Goal: Check status: Check status

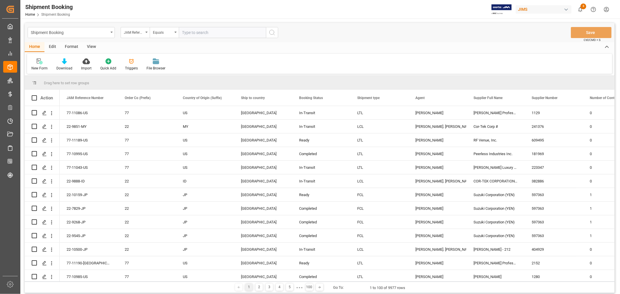
click at [193, 31] on input "text" at bounding box center [222, 32] width 87 height 11
type input "77-11043-us"
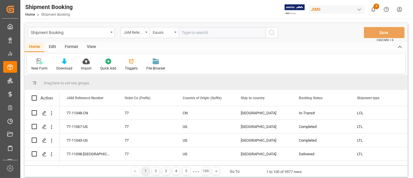
click at [203, 35] on input "text" at bounding box center [222, 32] width 87 height 11
paste input "77-10348-CN"
type input "77-10348-CN"
click at [277, 33] on button "search button" at bounding box center [272, 32] width 12 height 11
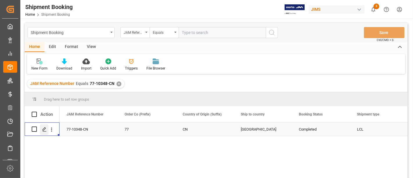
click at [44, 131] on div "Press SPACE to select this row." at bounding box center [44, 129] width 9 height 11
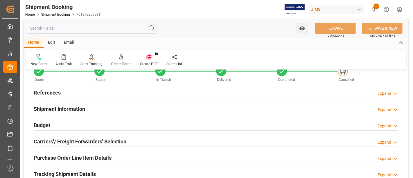
scroll to position [32, 0]
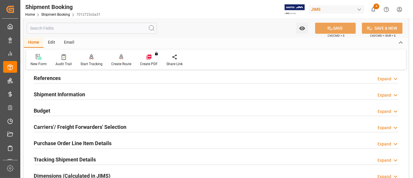
click at [46, 127] on h2 "Carriers'/ Freight Forwarders' Selection" at bounding box center [80, 127] width 93 height 8
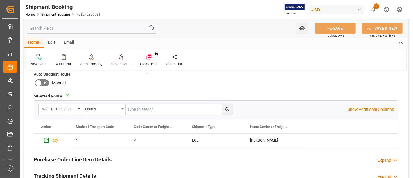
scroll to position [291, 0]
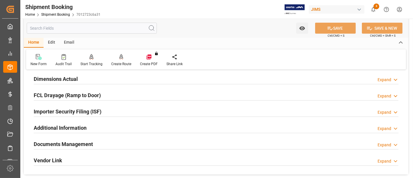
click at [51, 143] on h2 "Documents Management" at bounding box center [63, 144] width 59 height 8
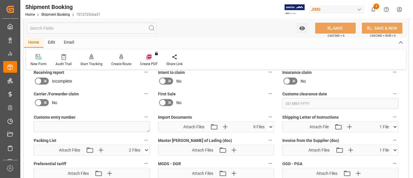
scroll to position [387, 0]
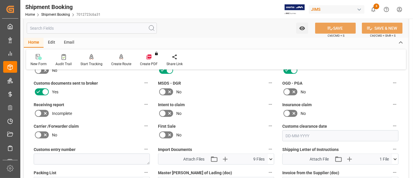
click at [44, 110] on icon at bounding box center [45, 113] width 7 height 7
click at [0, 0] on input "checkbox" at bounding box center [0, 0] width 0 height 0
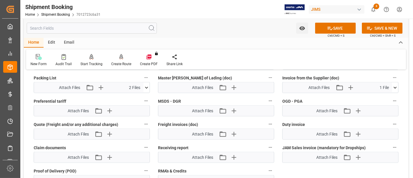
scroll to position [484, 0]
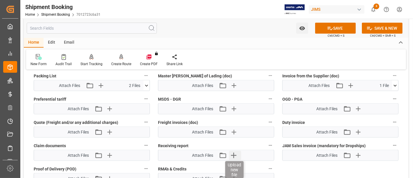
click at [238, 151] on icon "button" at bounding box center [233, 155] width 9 height 9
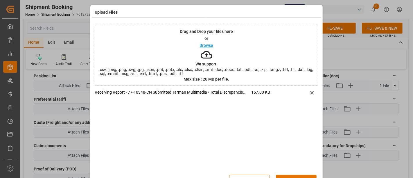
scroll to position [18, 0]
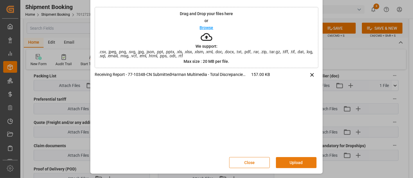
click at [293, 162] on button "Upload" at bounding box center [296, 162] width 41 height 11
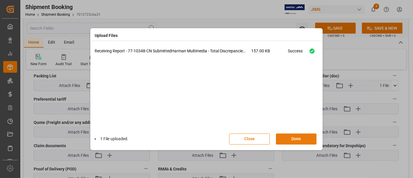
click at [296, 134] on button "Done" at bounding box center [296, 138] width 41 height 11
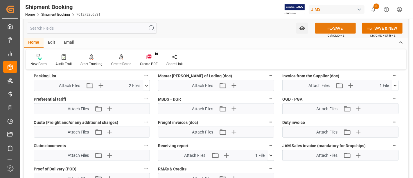
click at [327, 28] on icon at bounding box center [330, 28] width 6 height 6
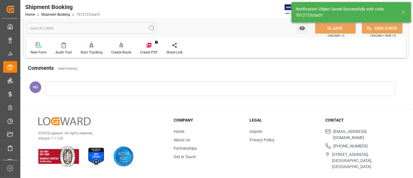
scroll to position [257, 0]
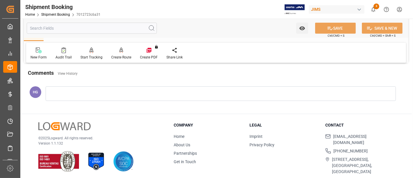
click at [313, 56] on div "New Form Audit Trail Start Tracking Create Empty Shipment Tracking Create Route…" at bounding box center [216, 53] width 380 height 20
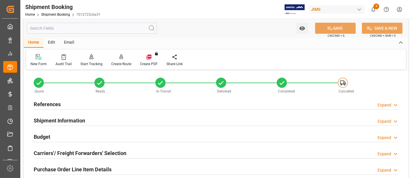
scroll to position [0, 0]
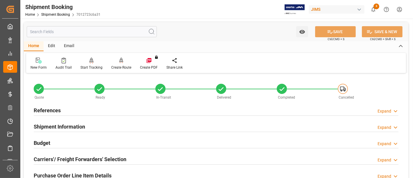
click at [43, 112] on h2 "References" at bounding box center [47, 110] width 27 height 8
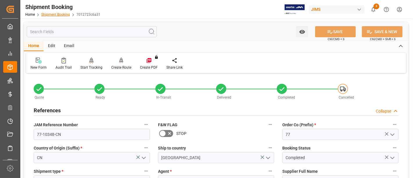
click at [60, 15] on link "Shipment Booking" at bounding box center [55, 14] width 29 height 4
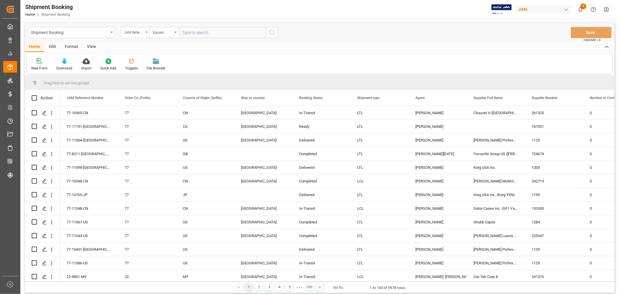
click at [135, 30] on div "JAM Reference Number" at bounding box center [134, 31] width 20 height 7
type input "agent"
click at [134, 61] on div "Agent" at bounding box center [164, 59] width 87 height 12
click at [189, 33] on span "Select Items" at bounding box center [194, 32] width 25 height 5
type input "hui"
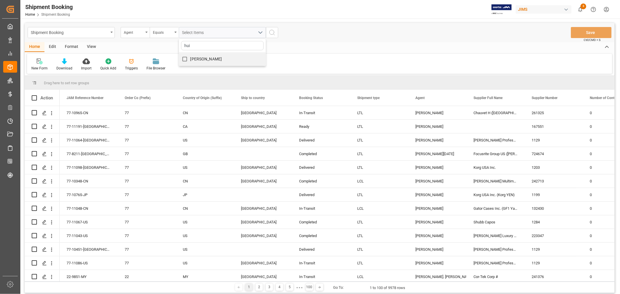
click at [192, 59] on span "[PERSON_NAME]" at bounding box center [206, 59] width 32 height 5
click at [190, 59] on input "[PERSON_NAME]" at bounding box center [184, 58] width 11 height 11
checkbox input "true"
click at [274, 31] on icon "search button" at bounding box center [272, 32] width 7 height 7
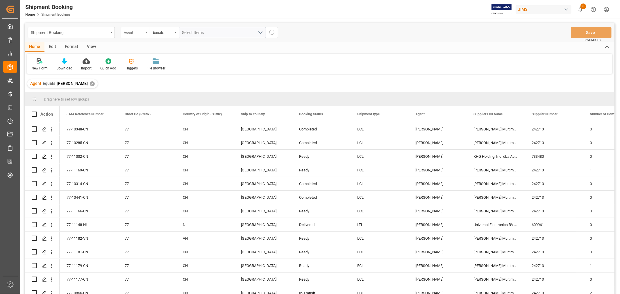
click at [146, 33] on div "Agent" at bounding box center [135, 32] width 29 height 11
type input "status"
click at [138, 58] on div "Booking Status" at bounding box center [164, 59] width 87 height 12
click at [162, 33] on div "Equals" at bounding box center [163, 31] width 20 height 7
click at [164, 85] on div "Contains" at bounding box center [193, 84] width 87 height 12
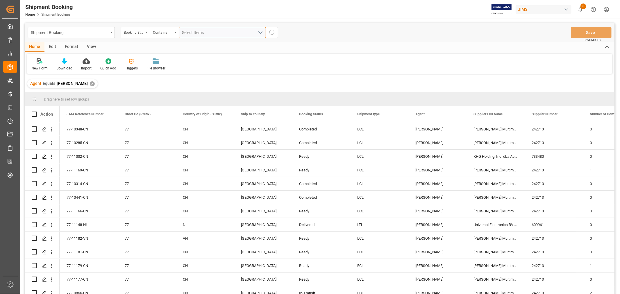
click at [200, 34] on div "Select Items" at bounding box center [220, 33] width 76 height 6
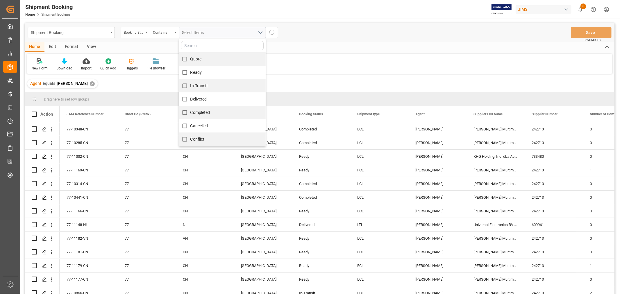
drag, startPoint x: 203, startPoint y: 58, endPoint x: 201, endPoint y: 61, distance: 4.2
click at [203, 59] on div "Quote" at bounding box center [222, 58] width 87 height 13
click at [192, 59] on span "Quote" at bounding box center [195, 59] width 11 height 5
click at [190, 59] on input "Quote" at bounding box center [184, 58] width 11 height 11
checkbox input "true"
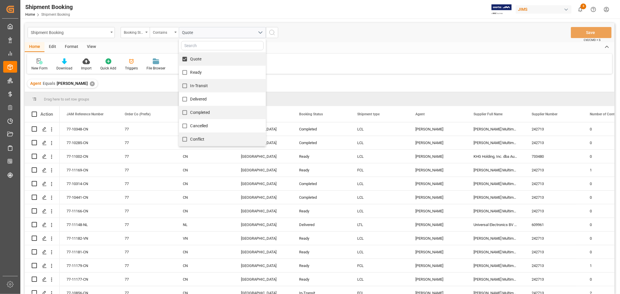
click at [192, 74] on span "Ready" at bounding box center [196, 72] width 12 height 5
click at [190, 74] on input "Ready" at bounding box center [184, 72] width 11 height 11
checkbox input "true"
click at [196, 85] on span "In-Transit" at bounding box center [198, 85] width 17 height 5
click at [190, 85] on input "In-Transit" at bounding box center [184, 85] width 11 height 11
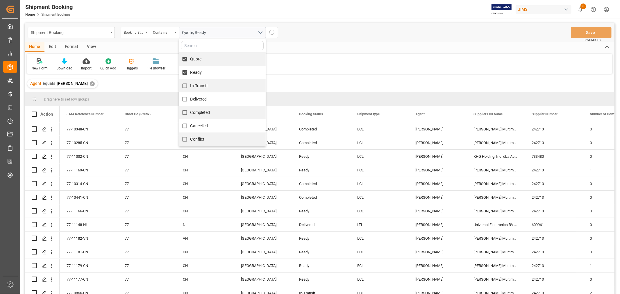
checkbox input "true"
click at [275, 33] on icon "search button" at bounding box center [272, 32] width 7 height 7
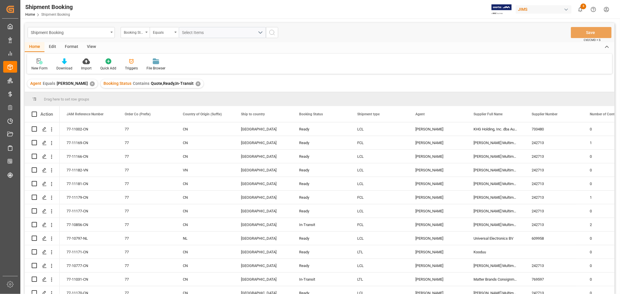
drag, startPoint x: 92, startPoint y: 45, endPoint x: 91, endPoint y: 51, distance: 6.3
click at [92, 45] on div "View" at bounding box center [92, 47] width 18 height 10
click at [39, 62] on icon at bounding box center [37, 61] width 6 height 6
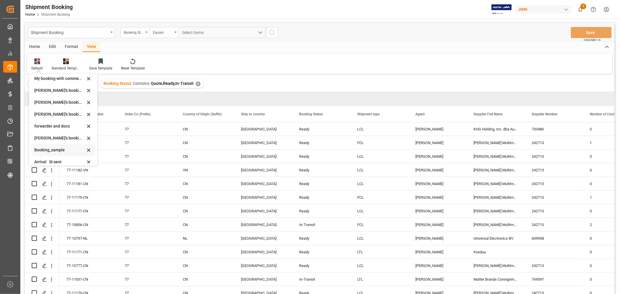
scroll to position [56, 0]
click at [45, 157] on div "booking_5" at bounding box center [59, 158] width 51 height 6
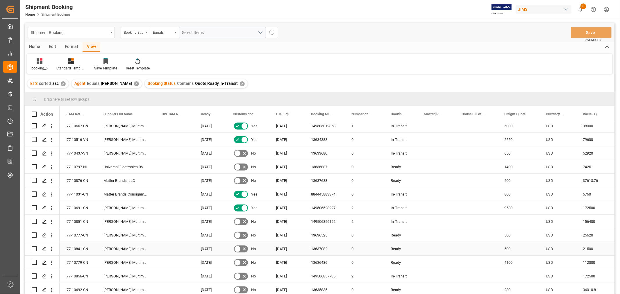
scroll to position [387, 0]
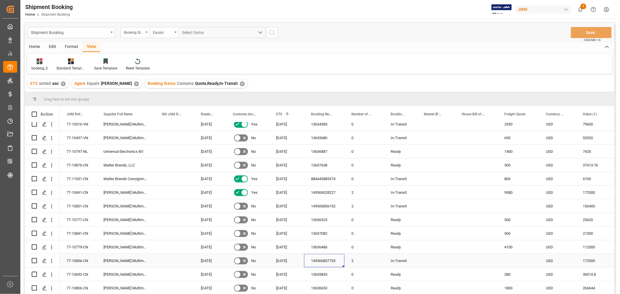
click at [319, 178] on div "149506857735" at bounding box center [324, 260] width 40 height 13
click at [322, 178] on div "13636525" at bounding box center [324, 219] width 40 height 13
click at [82, 178] on div "77-10777-CN" at bounding box center [78, 219] width 37 height 13
click at [72, 178] on div "77-10777-CN" at bounding box center [78, 219] width 37 height 13
click at [85, 178] on div "77-10841-CN" at bounding box center [78, 233] width 37 height 13
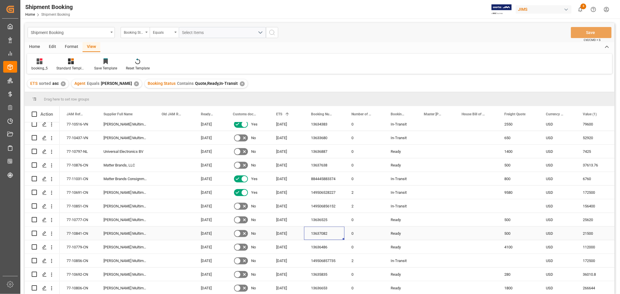
click at [323, 178] on div "13637082" at bounding box center [324, 233] width 40 height 13
click at [82, 178] on div "77-10841-CN" at bounding box center [78, 233] width 37 height 13
click at [313, 178] on div "13636486" at bounding box center [324, 246] width 40 height 13
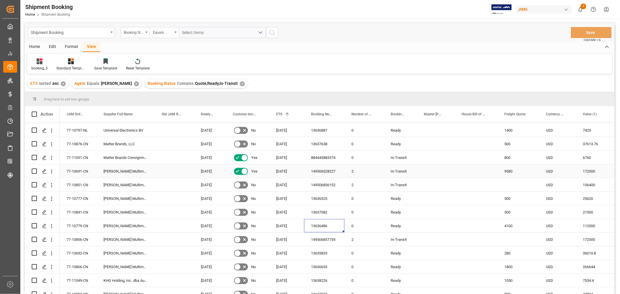
scroll to position [420, 0]
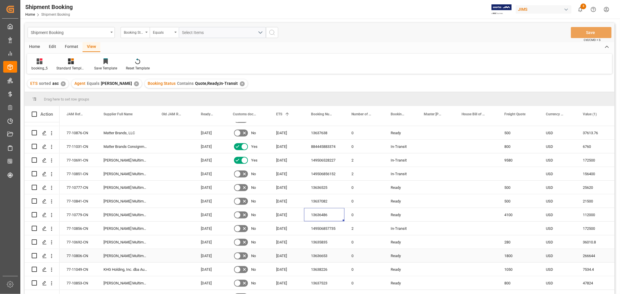
click at [341, 178] on div "13636653" at bounding box center [324, 255] width 40 height 13
click at [41, 65] on div "booking_5" at bounding box center [39, 64] width 25 height 13
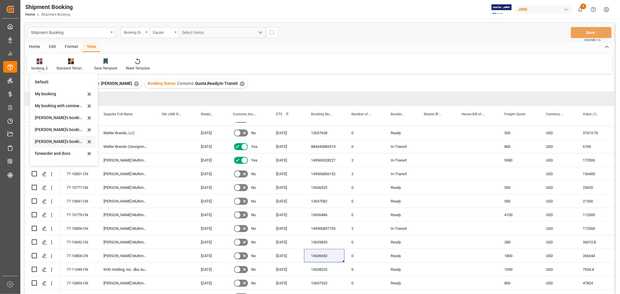
scroll to position [56, 0]
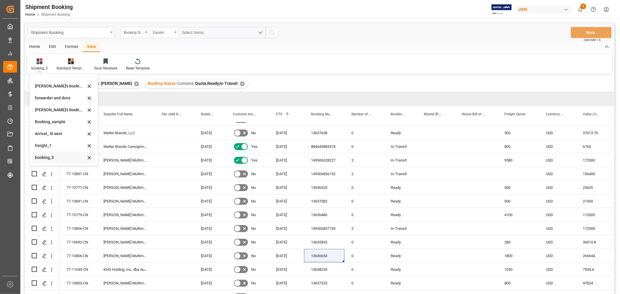
click at [44, 156] on div "booking_5" at bounding box center [60, 158] width 51 height 6
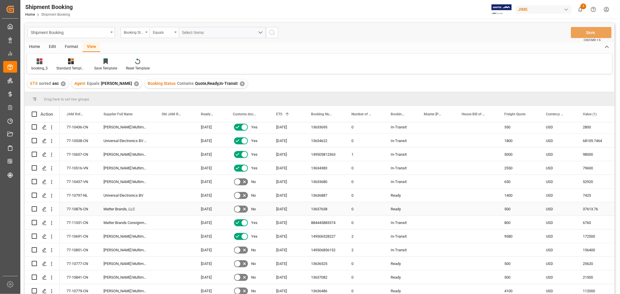
scroll to position [355, 0]
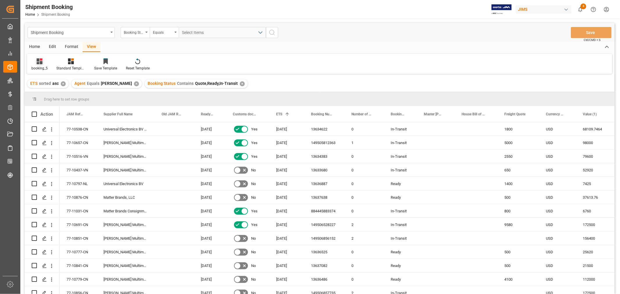
click at [40, 64] on div "booking_5" at bounding box center [39, 64] width 25 height 13
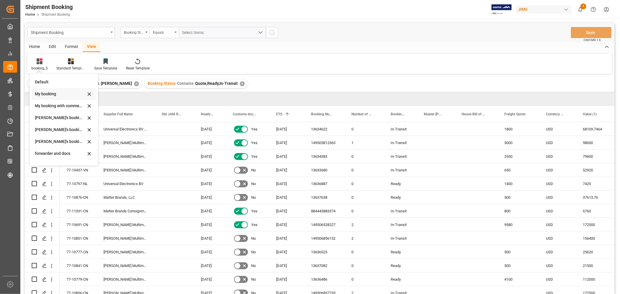
click at [44, 92] on div "My booking" at bounding box center [60, 94] width 51 height 6
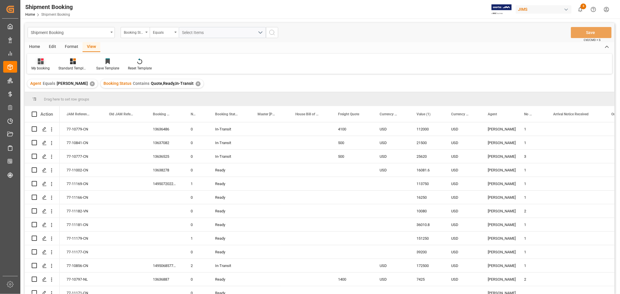
click at [39, 65] on div "My booking" at bounding box center [40, 64] width 27 height 13
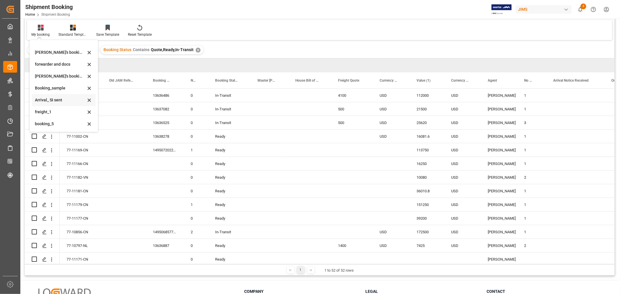
scroll to position [86, 0]
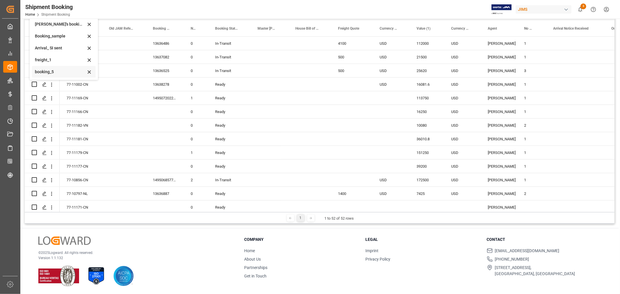
click at [46, 72] on div "booking_5" at bounding box center [60, 72] width 51 height 6
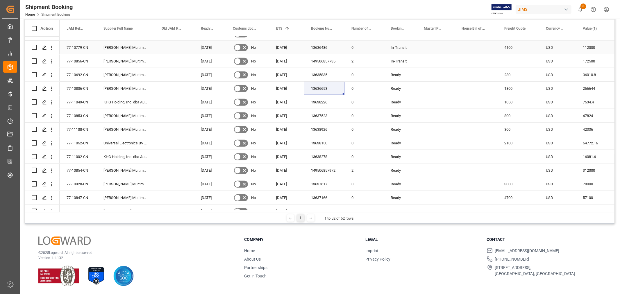
scroll to position [506, 0]
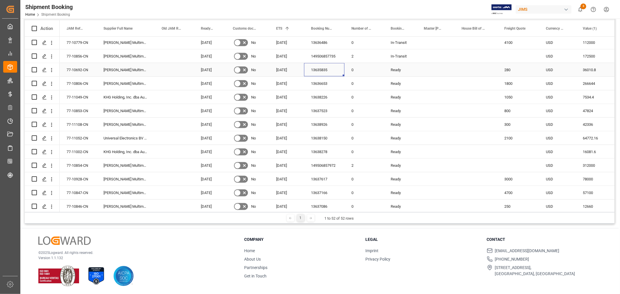
click at [317, 69] on div "13635835" at bounding box center [324, 69] width 40 height 13
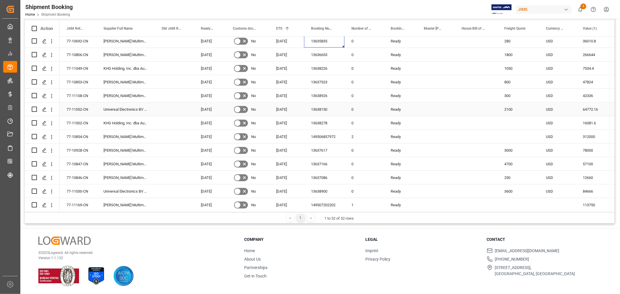
scroll to position [539, 0]
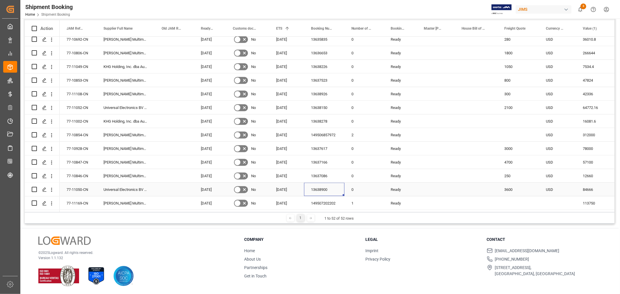
click at [324, 178] on div "13638900" at bounding box center [324, 189] width 40 height 13
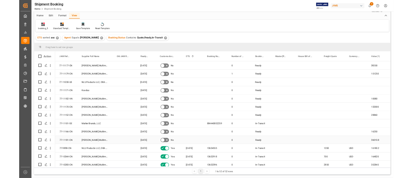
scroll to position [0, 0]
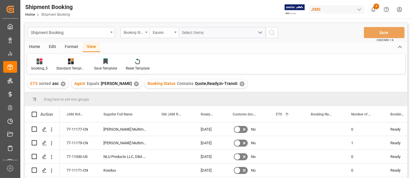
click at [240, 83] on div "✕" at bounding box center [242, 83] width 5 height 5
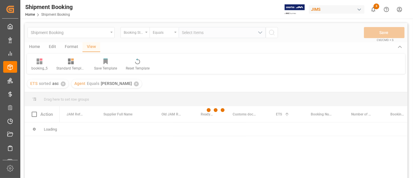
click at [191, 34] on div at bounding box center [216, 110] width 383 height 174
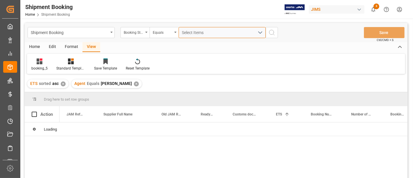
click at [191, 32] on span "Select Items" at bounding box center [194, 32] width 25 height 5
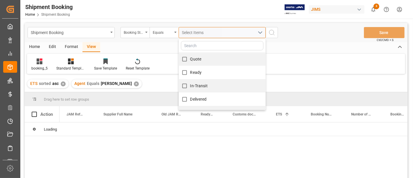
click at [190, 31] on span "Select Items" at bounding box center [194, 32] width 25 height 5
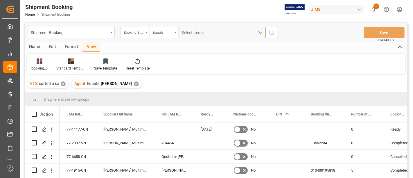
click at [188, 31] on span "Select Items" at bounding box center [194, 32] width 25 height 5
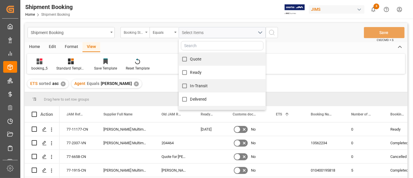
click at [144, 32] on div "Booking Status" at bounding box center [135, 32] width 29 height 11
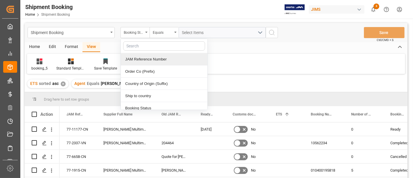
click at [147, 59] on div "JAM Reference Number" at bounding box center [164, 59] width 87 height 12
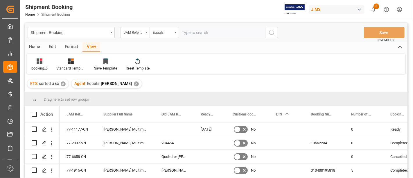
click at [186, 33] on input "text" at bounding box center [222, 32] width 87 height 11
type input "77-10348-cn"
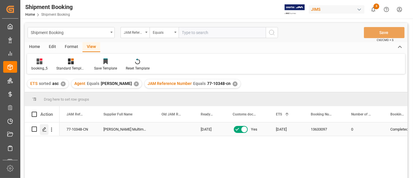
click at [44, 130] on icon "Press SPACE to select this row." at bounding box center [44, 129] width 5 height 5
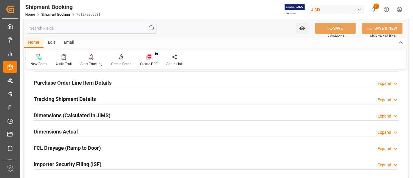
scroll to position [161, 0]
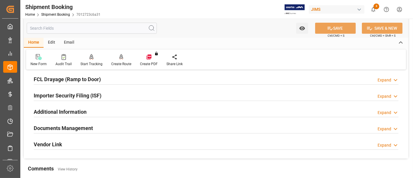
click at [92, 127] on h2 "Documents Management" at bounding box center [63, 128] width 59 height 8
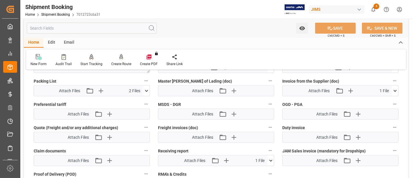
scroll to position [387, 0]
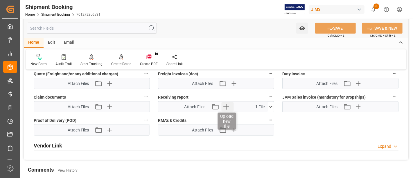
click at [225, 104] on icon "button" at bounding box center [227, 107] width 6 height 6
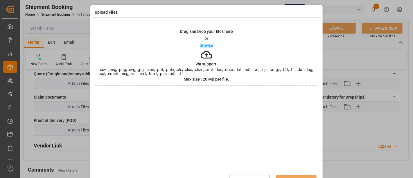
drag, startPoint x: 0, startPoint y: 85, endPoint x: 153, endPoint y: 55, distance: 155.8
click at [153, 55] on div "Drag and Drop your files here or Browse We support: .csv, .jpeg, .png, .svg, .j…" at bounding box center [207, 55] width 224 height 61
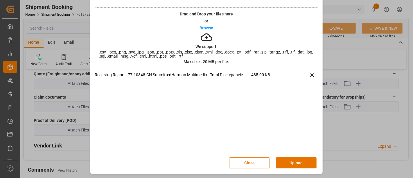
scroll to position [18, 0]
click at [291, 165] on button "Upload" at bounding box center [296, 162] width 41 height 11
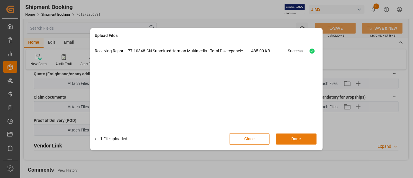
click at [303, 137] on button "Done" at bounding box center [296, 138] width 41 height 11
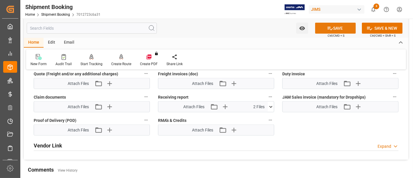
click at [335, 29] on button "SAVE" at bounding box center [335, 28] width 41 height 11
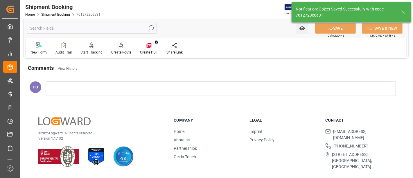
scroll to position [162, 0]
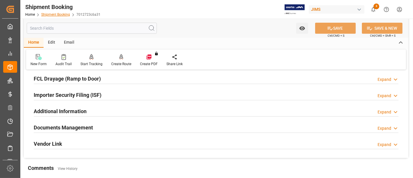
click at [58, 15] on link "Shipment Booking" at bounding box center [55, 14] width 29 height 4
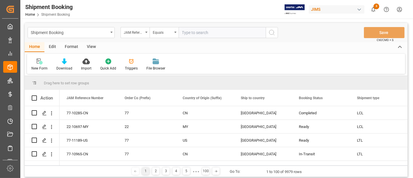
click at [198, 33] on input "text" at bounding box center [222, 32] width 87 height 11
type input "77-10285-CN"
click at [271, 32] on icon "search button" at bounding box center [272, 32] width 7 height 7
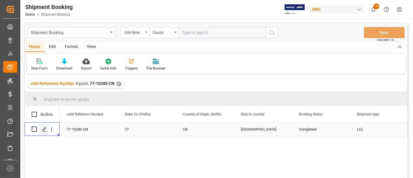
click at [44, 128] on icon "Press SPACE to select this row." at bounding box center [44, 129] width 5 height 5
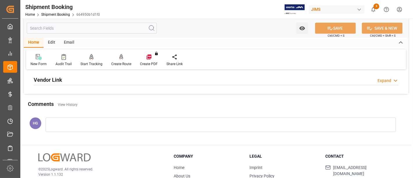
scroll to position [194, 0]
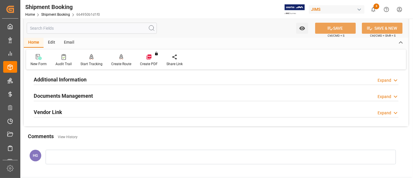
click at [81, 92] on h2 "Documents Management" at bounding box center [63, 96] width 59 height 8
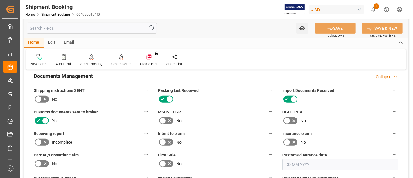
scroll to position [258, 0]
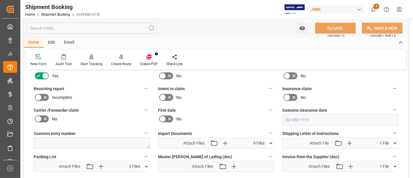
click at [43, 96] on icon at bounding box center [45, 97] width 7 height 7
click at [0, 0] on input "checkbox" at bounding box center [0, 0] width 0 height 0
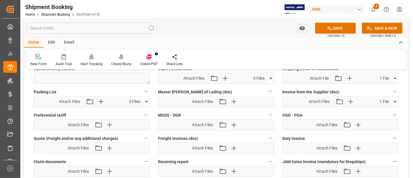
scroll to position [387, 0]
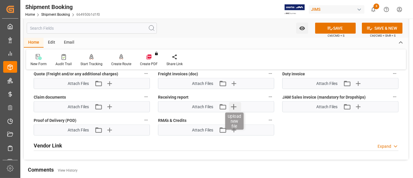
click at [236, 102] on icon "button" at bounding box center [233, 106] width 9 height 9
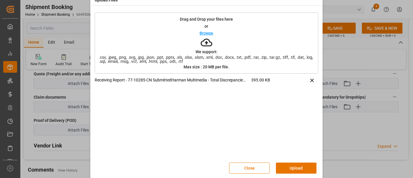
scroll to position [18, 0]
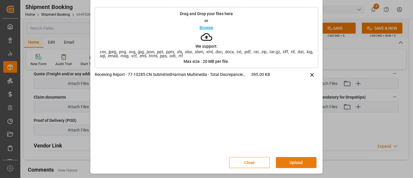
click at [292, 160] on button "Upload" at bounding box center [296, 162] width 41 height 11
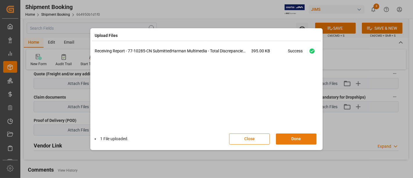
click at [288, 139] on button "Done" at bounding box center [296, 138] width 41 height 11
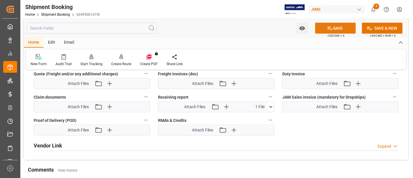
click at [338, 25] on button "SAVE" at bounding box center [335, 28] width 41 height 11
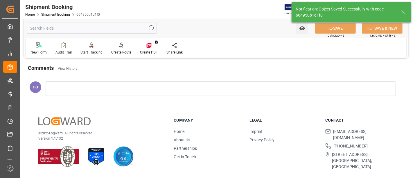
scroll to position [162, 0]
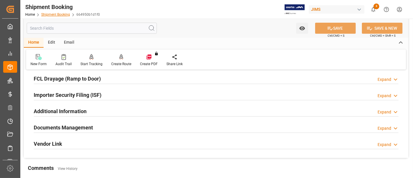
click at [60, 16] on link "Shipment Booking" at bounding box center [55, 14] width 29 height 4
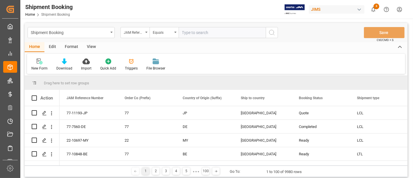
click at [211, 32] on input "text" at bounding box center [222, 32] width 87 height 11
paste input "77-10897-[GEOGRAPHIC_DATA]"
type input "77-10897-[GEOGRAPHIC_DATA]"
click at [272, 33] on icon "search button" at bounding box center [272, 32] width 7 height 7
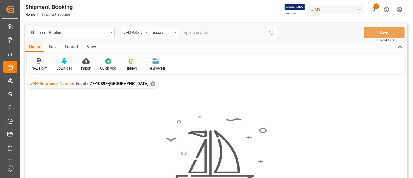
click at [151, 83] on div "✕" at bounding box center [153, 83] width 5 height 5
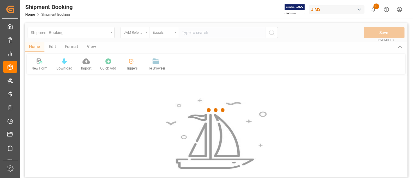
click at [209, 37] on div at bounding box center [216, 110] width 383 height 174
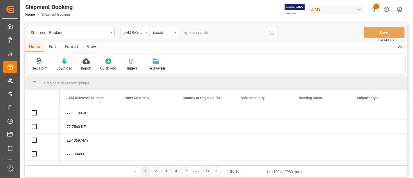
click at [207, 32] on input "text" at bounding box center [222, 32] width 87 height 11
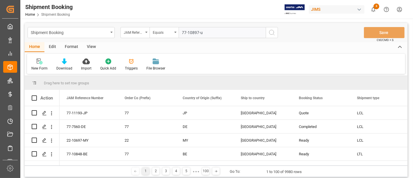
type input "77-10897-us"
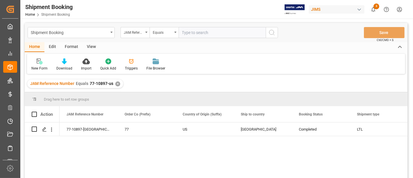
click at [91, 44] on div "View" at bounding box center [92, 47] width 18 height 10
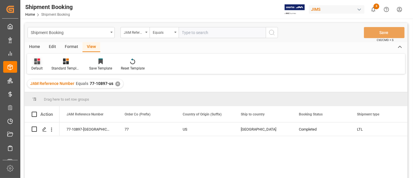
click at [39, 67] on div "Default" at bounding box center [36, 68] width 11 height 5
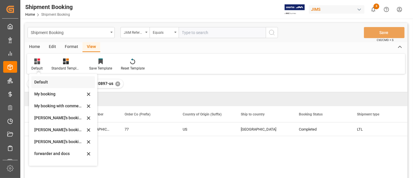
click at [39, 85] on div "Default" at bounding box center [59, 82] width 51 height 6
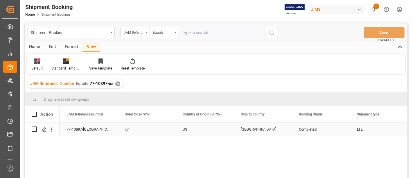
click at [276, 131] on div "[GEOGRAPHIC_DATA]" at bounding box center [263, 129] width 44 height 13
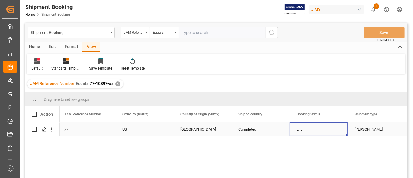
scroll to position [0, 60]
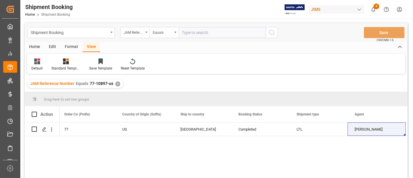
click at [115, 83] on div "✕" at bounding box center [117, 83] width 5 height 5
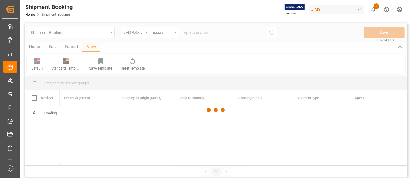
click at [194, 34] on div at bounding box center [216, 110] width 383 height 174
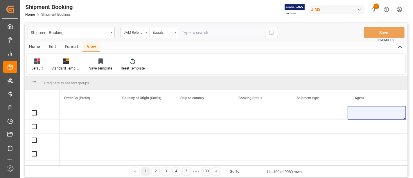
click at [192, 33] on input "text" at bounding box center [222, 32] width 87 height 11
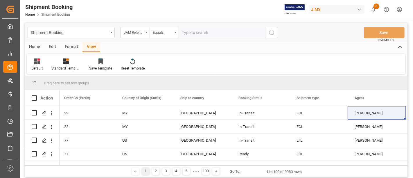
paste input "22-10434-DE"
type input "22-10434-DE"
click at [274, 32] on icon "search button" at bounding box center [272, 32] width 7 height 7
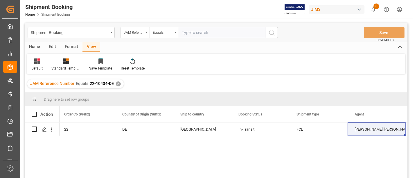
click at [117, 84] on div "✕" at bounding box center [118, 83] width 5 height 5
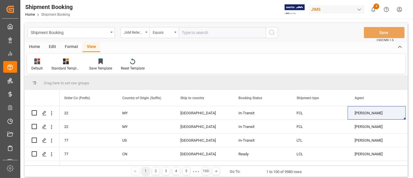
click at [188, 33] on input "text" at bounding box center [222, 32] width 87 height 11
paste input "22-9998-DE"
type input "22-9998-DE"
click at [271, 33] on icon "search button" at bounding box center [272, 32] width 7 height 7
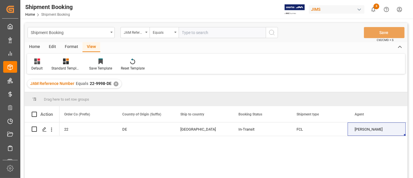
click at [114, 82] on div "✕" at bounding box center [116, 83] width 5 height 5
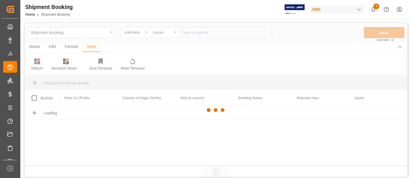
click at [197, 36] on div at bounding box center [216, 110] width 383 height 174
click at [194, 33] on div at bounding box center [216, 110] width 383 height 174
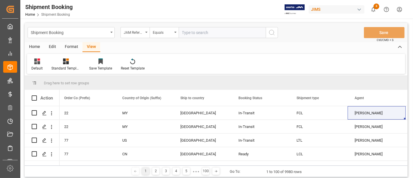
click at [192, 32] on input "text" at bounding box center [222, 32] width 87 height 11
paste input "22-9969-TW"
type input "22-9969-TW"
click at [269, 34] on icon "search button" at bounding box center [272, 32] width 7 height 7
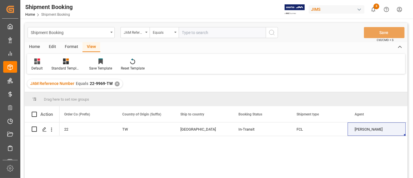
click at [115, 84] on div "✕" at bounding box center [117, 83] width 5 height 5
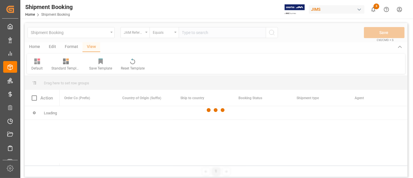
click at [196, 34] on div at bounding box center [216, 110] width 383 height 174
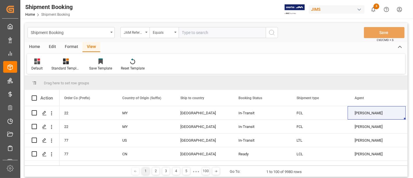
click at [195, 31] on input "text" at bounding box center [222, 32] width 87 height 11
paste input "22-10495-DE"
type input "22-10495-DE"
click at [272, 35] on icon "search button" at bounding box center [272, 32] width 7 height 7
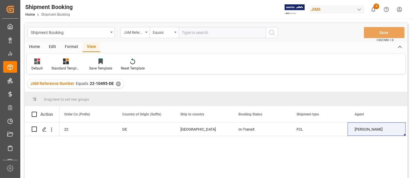
click at [118, 83] on div "✕" at bounding box center [118, 83] width 5 height 5
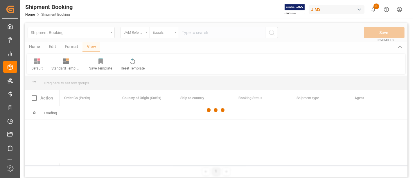
click at [201, 36] on div at bounding box center [216, 110] width 383 height 174
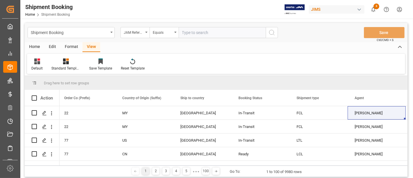
click at [199, 34] on input "text" at bounding box center [222, 32] width 87 height 11
paste input "22-10963-ID"
type input "22-10963-ID"
click at [279, 32] on div "Shipment Booking JAM Reference Number Equals 22-10963-ID Save Ctrl/CMD + S" at bounding box center [216, 32] width 383 height 19
click at [273, 31] on icon "search button" at bounding box center [272, 32] width 7 height 7
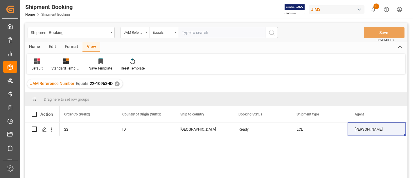
click at [115, 83] on div "✕" at bounding box center [117, 83] width 5 height 5
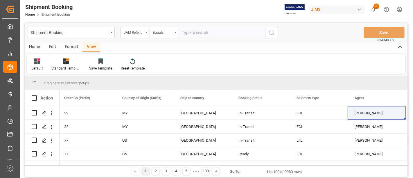
paste input "22-10551-[GEOGRAPHIC_DATA]"
type input "22-10551-[GEOGRAPHIC_DATA]"
click at [272, 32] on icon "search button" at bounding box center [272, 32] width 7 height 7
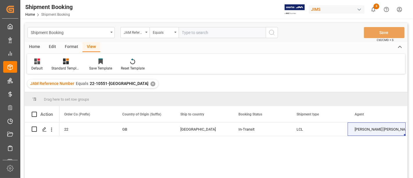
click at [151, 84] on div "✕" at bounding box center [153, 83] width 5 height 5
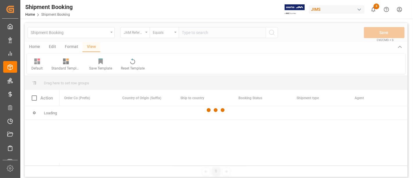
click at [192, 39] on div at bounding box center [216, 110] width 383 height 174
click at [192, 33] on div at bounding box center [216, 110] width 383 height 174
click at [193, 33] on div at bounding box center [216, 110] width 383 height 174
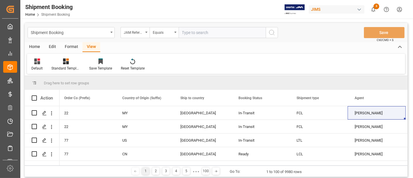
click at [193, 33] on input "text" at bounding box center [222, 32] width 87 height 11
paste input "22-10805-JP"
type input "22-10805-JP"
click at [272, 33] on icon "search button" at bounding box center [272, 32] width 7 height 7
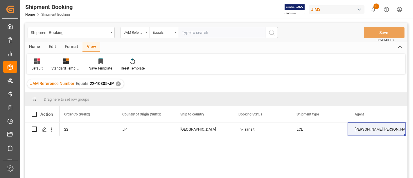
click at [119, 84] on div "✕" at bounding box center [118, 83] width 5 height 5
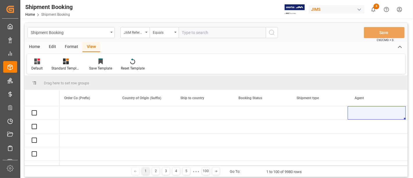
click at [186, 34] on input "text" at bounding box center [222, 32] width 87 height 11
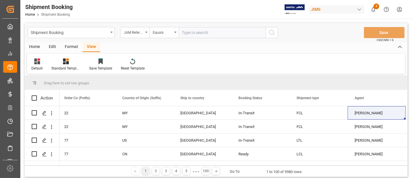
paste input "22-10839-KR"
type input "22-10839-KR"
click at [271, 34] on icon "search button" at bounding box center [272, 32] width 7 height 7
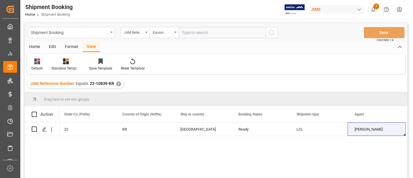
click at [117, 85] on div "✕" at bounding box center [118, 83] width 5 height 5
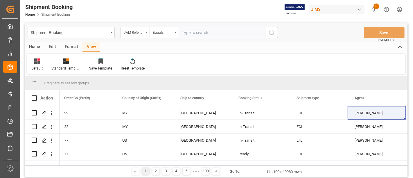
click at [192, 34] on input "text" at bounding box center [222, 32] width 87 height 11
click at [192, 33] on input "text" at bounding box center [222, 32] width 87 height 11
paste input "22-10493-CN"
type input "22-10493-CN"
click at [273, 35] on icon "search button" at bounding box center [272, 32] width 7 height 7
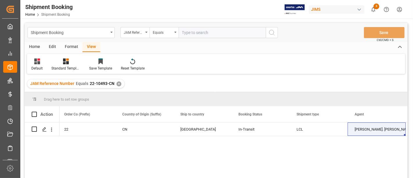
click at [118, 83] on div "✕" at bounding box center [119, 83] width 5 height 5
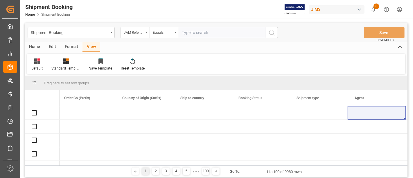
click at [187, 31] on input "text" at bounding box center [222, 32] width 87 height 11
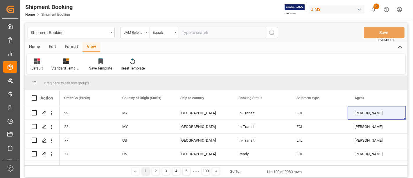
paste input "22-10603-CN"
type input "22-10603-CN"
click at [274, 31] on icon "search button" at bounding box center [272, 32] width 7 height 7
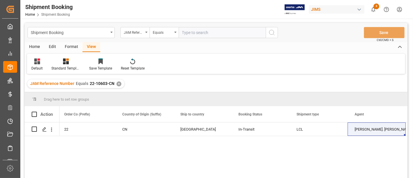
click at [255, 52] on div "Home Edit Format View Default Standard Templates Save Template Reset Template" at bounding box center [216, 58] width 383 height 32
click at [115, 85] on div "JAM Reference Number Equals 22-10603-CN ✕" at bounding box center [75, 83] width 97 height 9
click at [117, 84] on div "✕" at bounding box center [119, 83] width 5 height 5
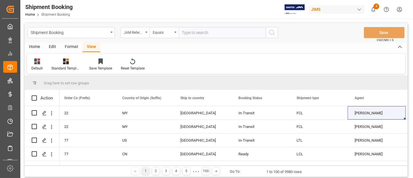
paste input "22-10963-ID"
type input "22-10963-ID"
click at [270, 33] on icon "search button" at bounding box center [272, 32] width 7 height 7
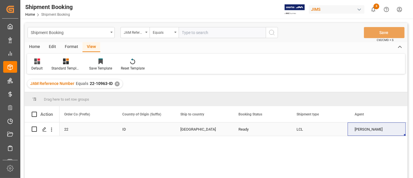
click at [178, 126] on div "[GEOGRAPHIC_DATA]" at bounding box center [203, 128] width 58 height 13
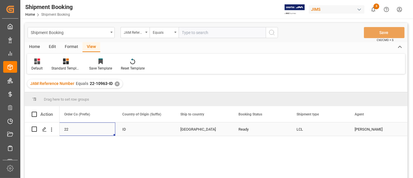
click at [85, 133] on div "22" at bounding box center [86, 129] width 44 height 13
click at [37, 67] on div "Default" at bounding box center [36, 68] width 11 height 5
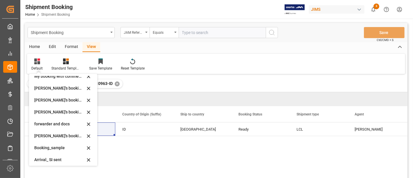
scroll to position [56, 0]
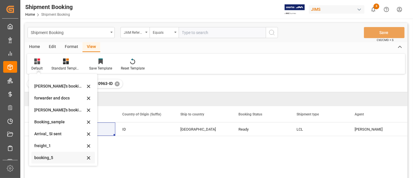
click at [55, 156] on div "booking_5" at bounding box center [59, 158] width 51 height 6
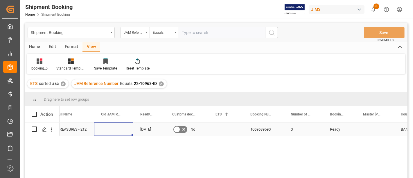
click at [119, 127] on div "Press SPACE to select this row." at bounding box center [113, 128] width 39 height 13
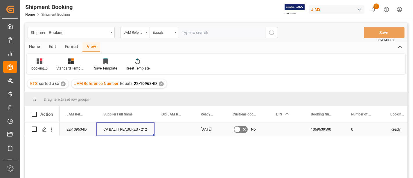
click at [76, 131] on div "22-10963-ID" at bounding box center [78, 128] width 37 height 13
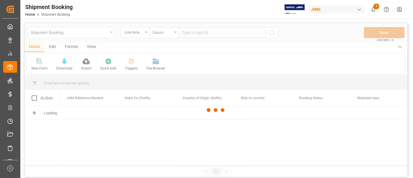
click at [83, 32] on div "Shipment Booking" at bounding box center [70, 31] width 78 height 7
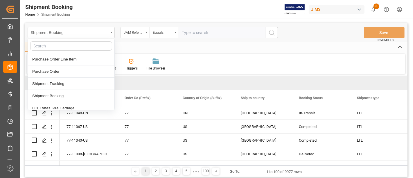
click at [84, 31] on div "Shipment Booking" at bounding box center [70, 31] width 78 height 7
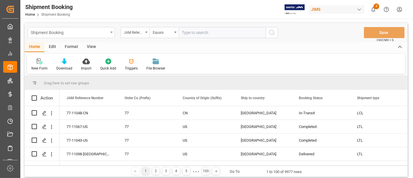
click at [84, 30] on div "Shipment Booking" at bounding box center [70, 31] width 78 height 7
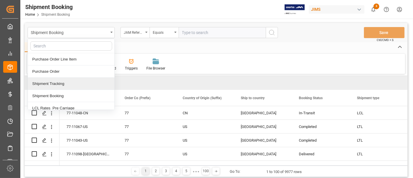
click at [66, 87] on div "Shipment Tracking" at bounding box center [71, 84] width 87 height 12
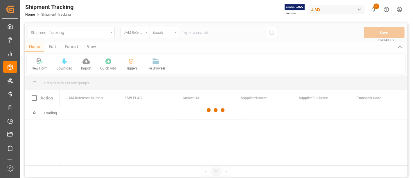
click at [222, 35] on div at bounding box center [216, 110] width 383 height 174
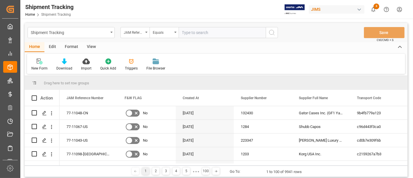
click at [221, 31] on input "text" at bounding box center [222, 32] width 87 height 11
type input "77-10348-CN"
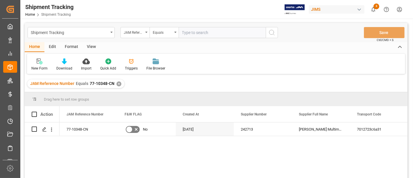
click at [91, 47] on div "View" at bounding box center [92, 47] width 18 height 10
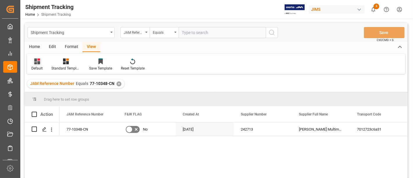
click at [32, 62] on div at bounding box center [36, 61] width 11 height 6
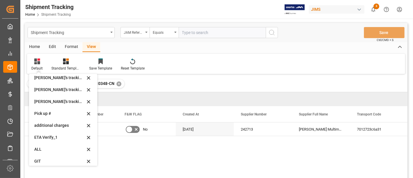
scroll to position [127, 0]
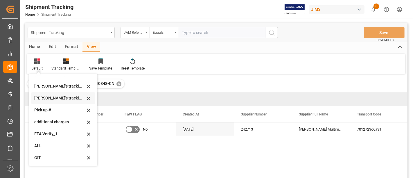
click at [60, 99] on div "Huixin's tracking all_sample" at bounding box center [59, 98] width 51 height 6
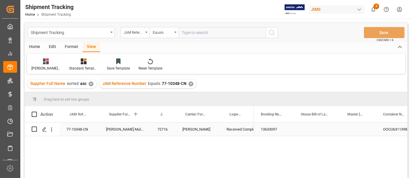
click at [348, 132] on div "Press SPACE to select this row." at bounding box center [359, 128] width 36 height 13
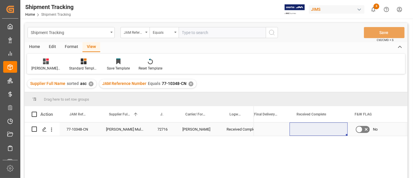
click at [309, 130] on div "Press SPACE to select this row." at bounding box center [319, 128] width 58 height 13
click at [309, 129] on div "Press SPACE to select this row." at bounding box center [319, 128] width 58 height 13
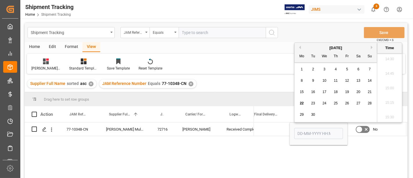
click at [304, 103] on div "22" at bounding box center [302, 103] width 7 height 7
type input "22-09-2025 00:00"
click at [271, 126] on div "Press SPACE to select this row." at bounding box center [264, 128] width 51 height 13
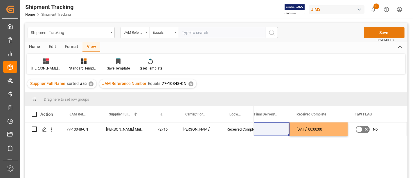
click at [381, 30] on button "Save" at bounding box center [384, 32] width 41 height 11
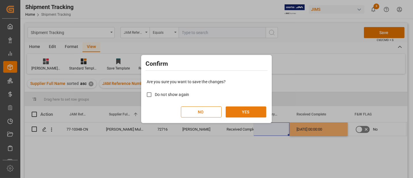
click at [246, 114] on button "YES" at bounding box center [246, 111] width 41 height 11
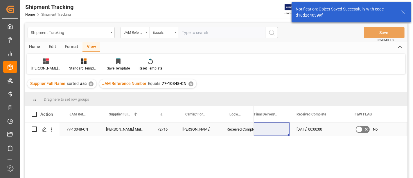
click at [228, 131] on div "Received Complete" at bounding box center [237, 129] width 20 height 13
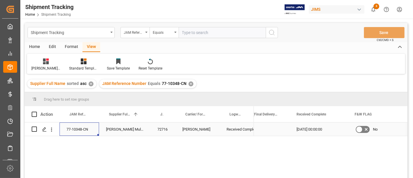
click at [87, 129] on div "77-10348-CN" at bounding box center [80, 128] width 40 height 13
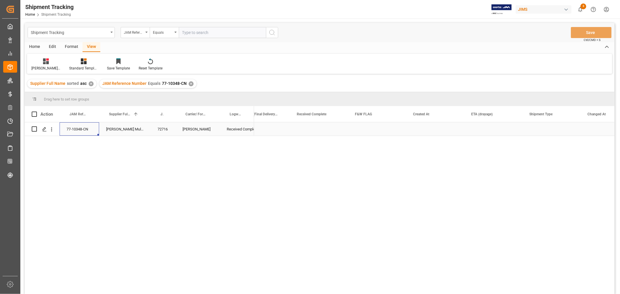
scroll to position [0, 724]
click at [189, 85] on div "✕" at bounding box center [191, 83] width 5 height 5
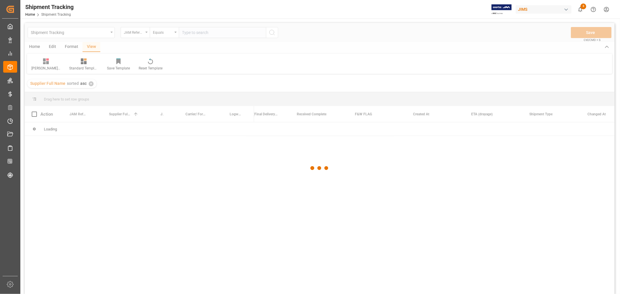
click at [202, 34] on div at bounding box center [320, 168] width 590 height 291
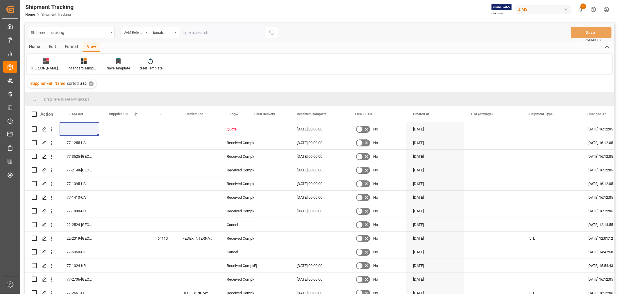
click at [202, 33] on input "text" at bounding box center [222, 32] width 87 height 11
paste input "77-10777-CN"
type input "77-10777-CN"
click at [280, 32] on div "Shipment Tracking JAM Reference Number Equals 77-10777-CN Save Ctrl/CMD + S" at bounding box center [320, 32] width 590 height 19
click at [274, 33] on icon "search button" at bounding box center [272, 32] width 7 height 7
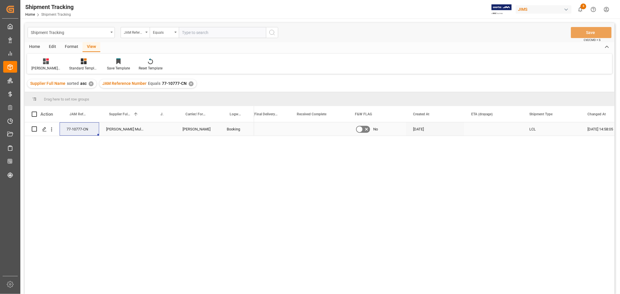
click at [463, 132] on div "[DATE]" at bounding box center [435, 128] width 58 height 13
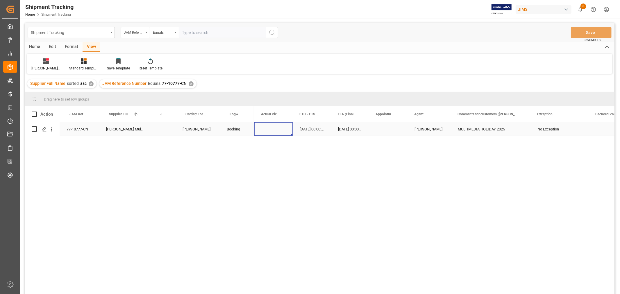
scroll to position [0, 242]
click at [310, 130] on div "Press SPACE to select this row." at bounding box center [309, 128] width 38 height 13
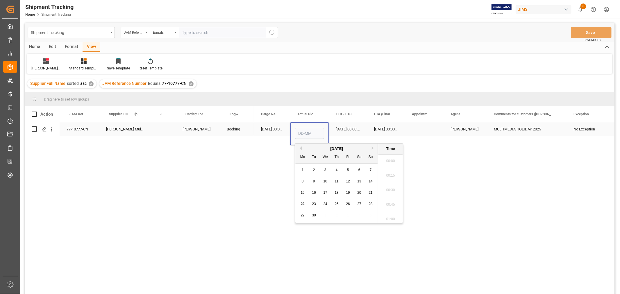
scroll to position [888, 0]
type input "18-09-2025 00:00"
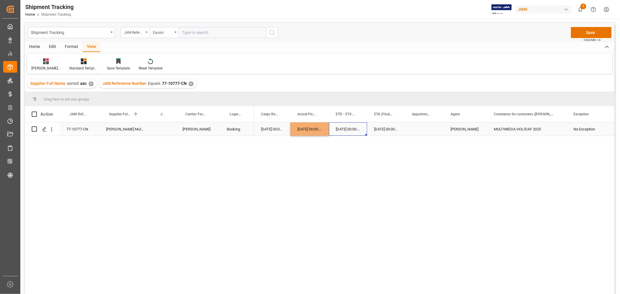
click at [342, 130] on div "26-09-2025 00:00:00" at bounding box center [348, 128] width 38 height 13
click at [415, 128] on div "Press SPACE to select this row." at bounding box center [424, 128] width 39 height 13
click at [592, 33] on button "Save" at bounding box center [591, 32] width 41 height 11
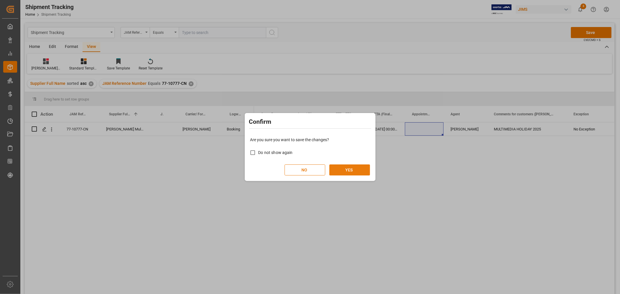
click at [350, 166] on button "YES" at bounding box center [349, 170] width 41 height 11
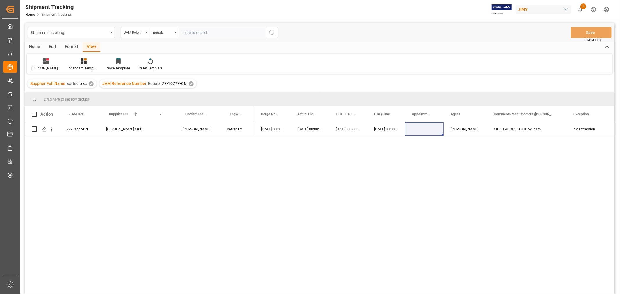
click at [189, 83] on div "✕" at bounding box center [191, 83] width 5 height 5
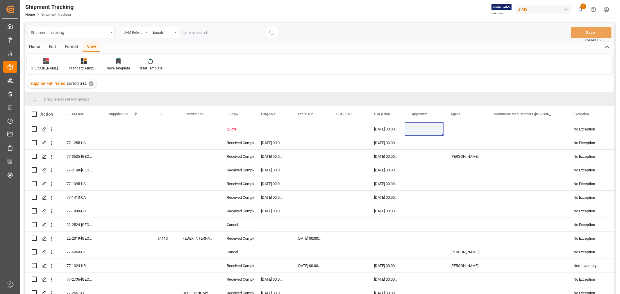
click at [189, 32] on input "text" at bounding box center [222, 32] width 87 height 11
paste input "77-10841-CN"
type input "77-10841-CN"
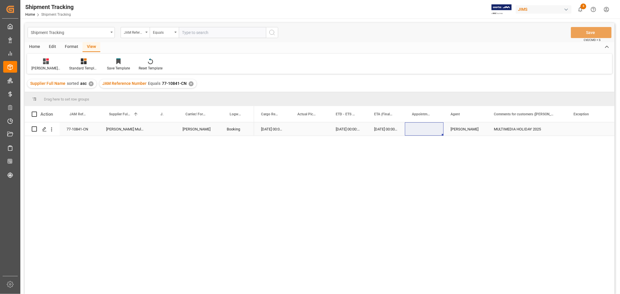
click at [316, 128] on div "Press SPACE to select this row." at bounding box center [309, 128] width 38 height 13
click at [314, 127] on div "Press SPACE to select this row." at bounding box center [309, 128] width 38 height 13
click at [313, 128] on div "Press SPACE to select this row." at bounding box center [309, 128] width 38 height 13
click at [312, 128] on div "Press SPACE to select this row." at bounding box center [309, 128] width 38 height 13
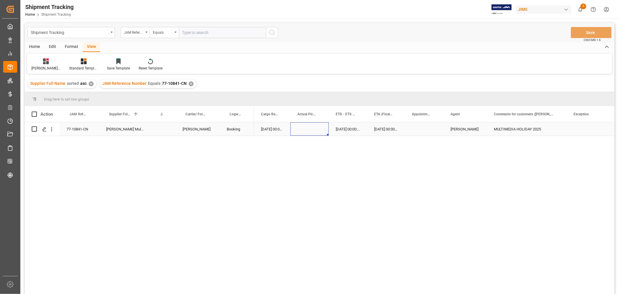
click at [312, 127] on div "Press SPACE to select this row." at bounding box center [309, 128] width 38 height 13
click at [310, 128] on div "Press SPACE to select this row." at bounding box center [309, 128] width 38 height 13
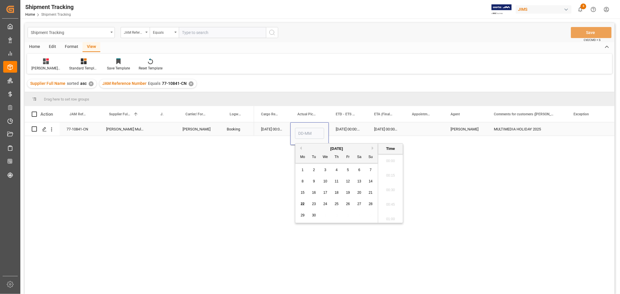
click at [310, 129] on input "Press SPACE to select this row." at bounding box center [309, 133] width 29 height 11
type input "18-09-2025 00:00"
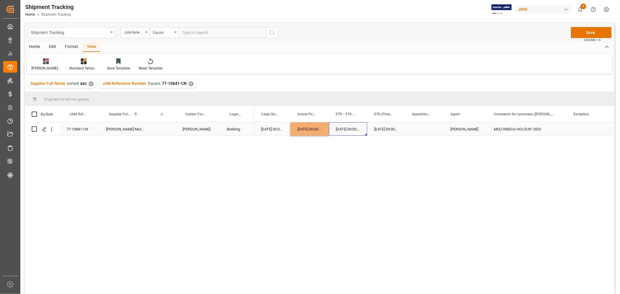
click at [356, 128] on div "26-09-2025 00:00:00" at bounding box center [348, 128] width 38 height 13
click at [587, 35] on button "Save" at bounding box center [591, 32] width 41 height 11
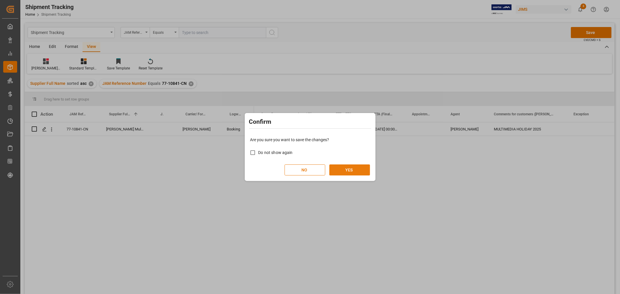
click at [356, 173] on button "YES" at bounding box center [349, 170] width 41 height 11
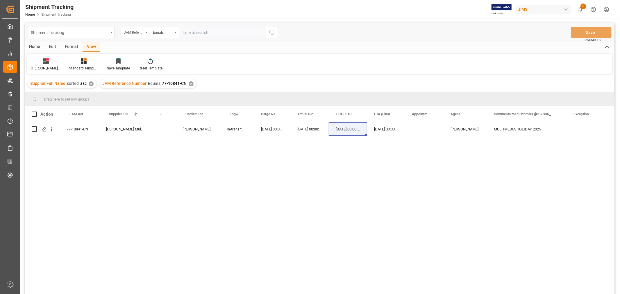
click at [189, 84] on div "✕" at bounding box center [191, 83] width 5 height 5
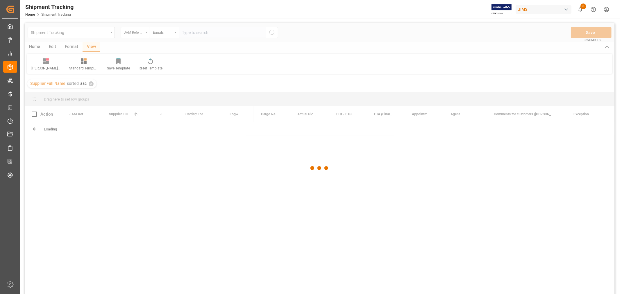
click at [200, 33] on div at bounding box center [320, 168] width 590 height 291
click at [196, 31] on div at bounding box center [320, 168] width 590 height 291
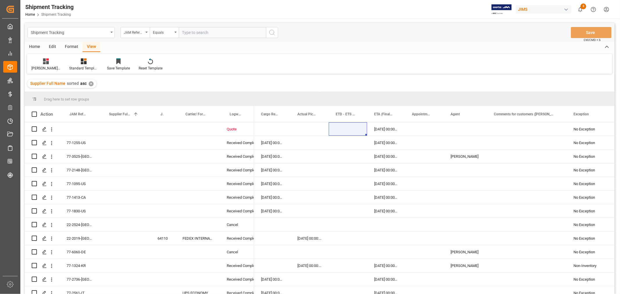
click at [195, 31] on input "text" at bounding box center [222, 32] width 87 height 11
paste input "77-10779-CN"
type input "77-10779-CN"
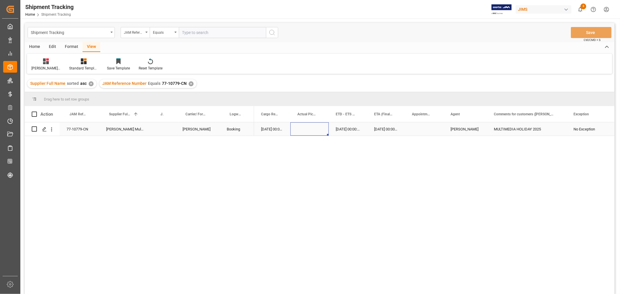
click at [308, 133] on div "Press SPACE to select this row." at bounding box center [309, 128] width 38 height 13
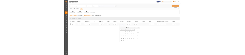
scroll to position [888, 0]
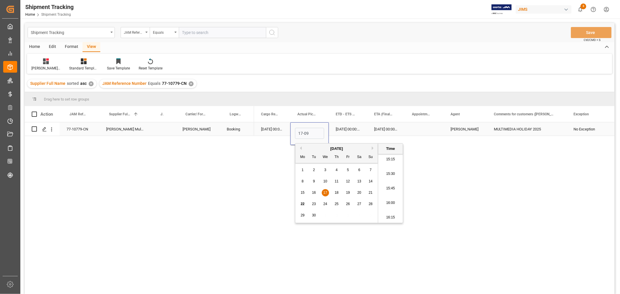
type input "17-09-2025 00:00"
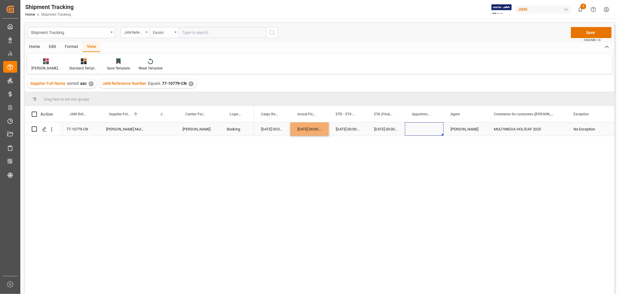
click at [416, 131] on div "Press SPACE to select this row." at bounding box center [424, 128] width 39 height 13
click at [578, 32] on button "Save" at bounding box center [591, 32] width 41 height 11
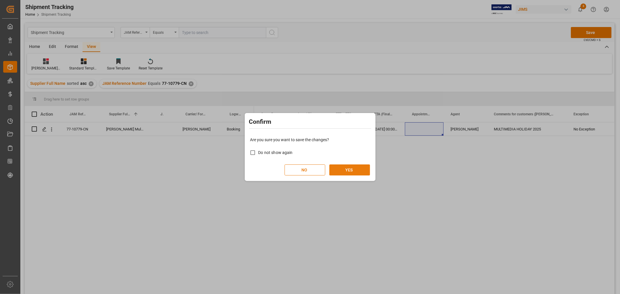
click at [342, 170] on button "YES" at bounding box center [349, 170] width 41 height 11
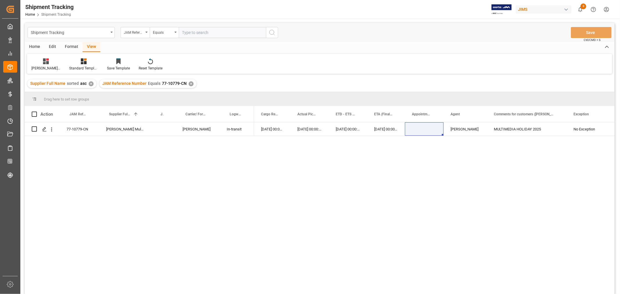
click at [193, 83] on div "JAM Reference Number Equals 77-10779-CN ✕" at bounding box center [147, 83] width 97 height 9
click at [189, 84] on div "✕" at bounding box center [191, 83] width 5 height 5
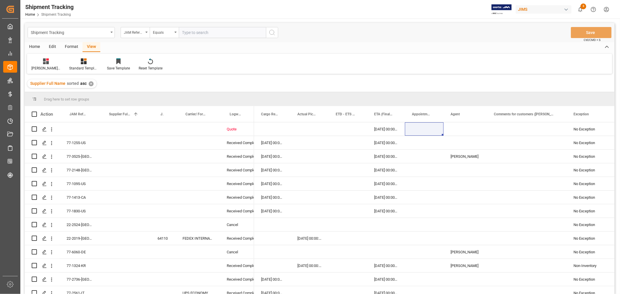
click at [236, 70] on div "Huixin's tracking all_sample Standard Templates Save Template Reset Template" at bounding box center [319, 64] width 585 height 20
click at [455, 62] on div "Huixin's tracking all_sample Standard Templates Save Template Reset Template" at bounding box center [319, 64] width 585 height 20
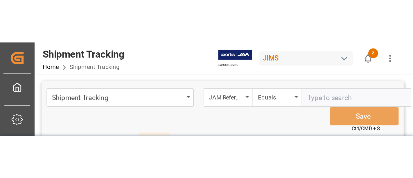
scroll to position [0, 242]
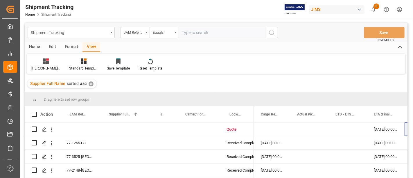
click at [189, 32] on input "text" at bounding box center [222, 32] width 87 height 11
type input "77-10285-cn"
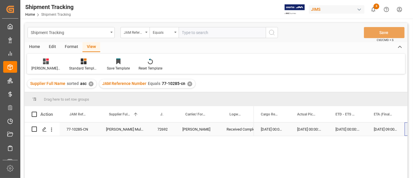
click at [369, 125] on div "22-09-2025 09:00:00" at bounding box center [386, 128] width 38 height 13
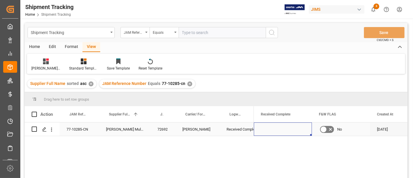
scroll to position [0, 709]
click at [329, 130] on div "Press SPACE to select this row." at bounding box center [334, 128] width 58 height 13
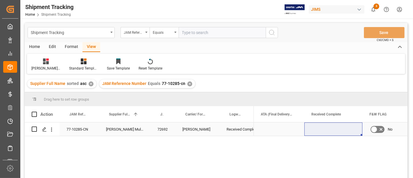
click at [335, 128] on div "Press SPACE to select this row." at bounding box center [334, 128] width 58 height 13
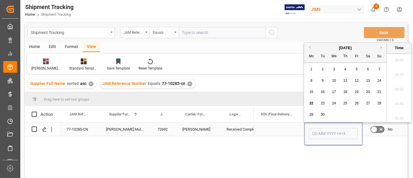
scroll to position [917, 0]
type input "22-09-2025 00:00"
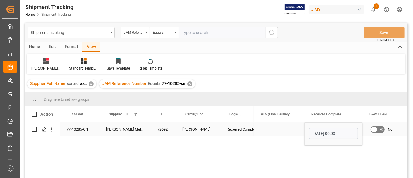
click at [286, 129] on div "Press SPACE to select this row." at bounding box center [279, 128] width 51 height 13
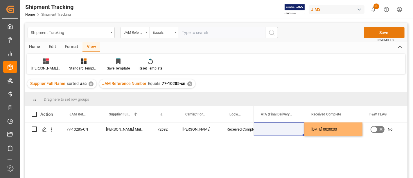
click at [385, 32] on button "Save" at bounding box center [384, 32] width 41 height 11
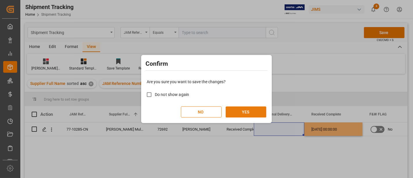
click at [244, 109] on button "YES" at bounding box center [246, 111] width 41 height 11
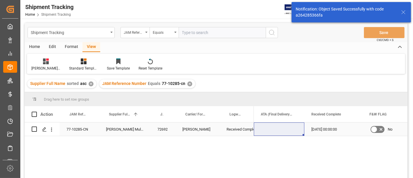
click at [87, 129] on div "77-10285-CN" at bounding box center [80, 128] width 40 height 13
